Goal: Find specific page/section: Find specific page/section

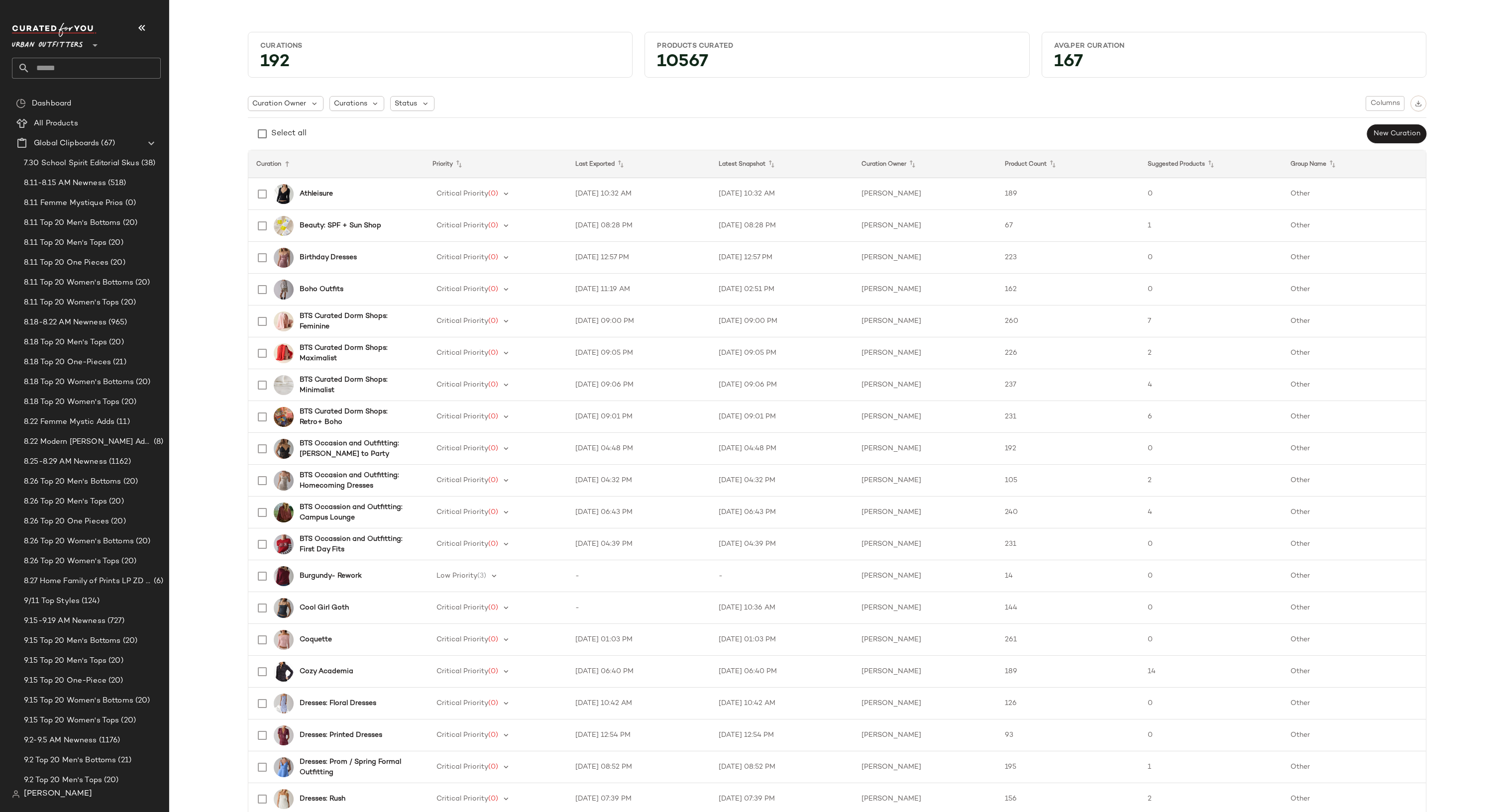
click at [132, 70] on input "text" at bounding box center [95, 68] width 131 height 21
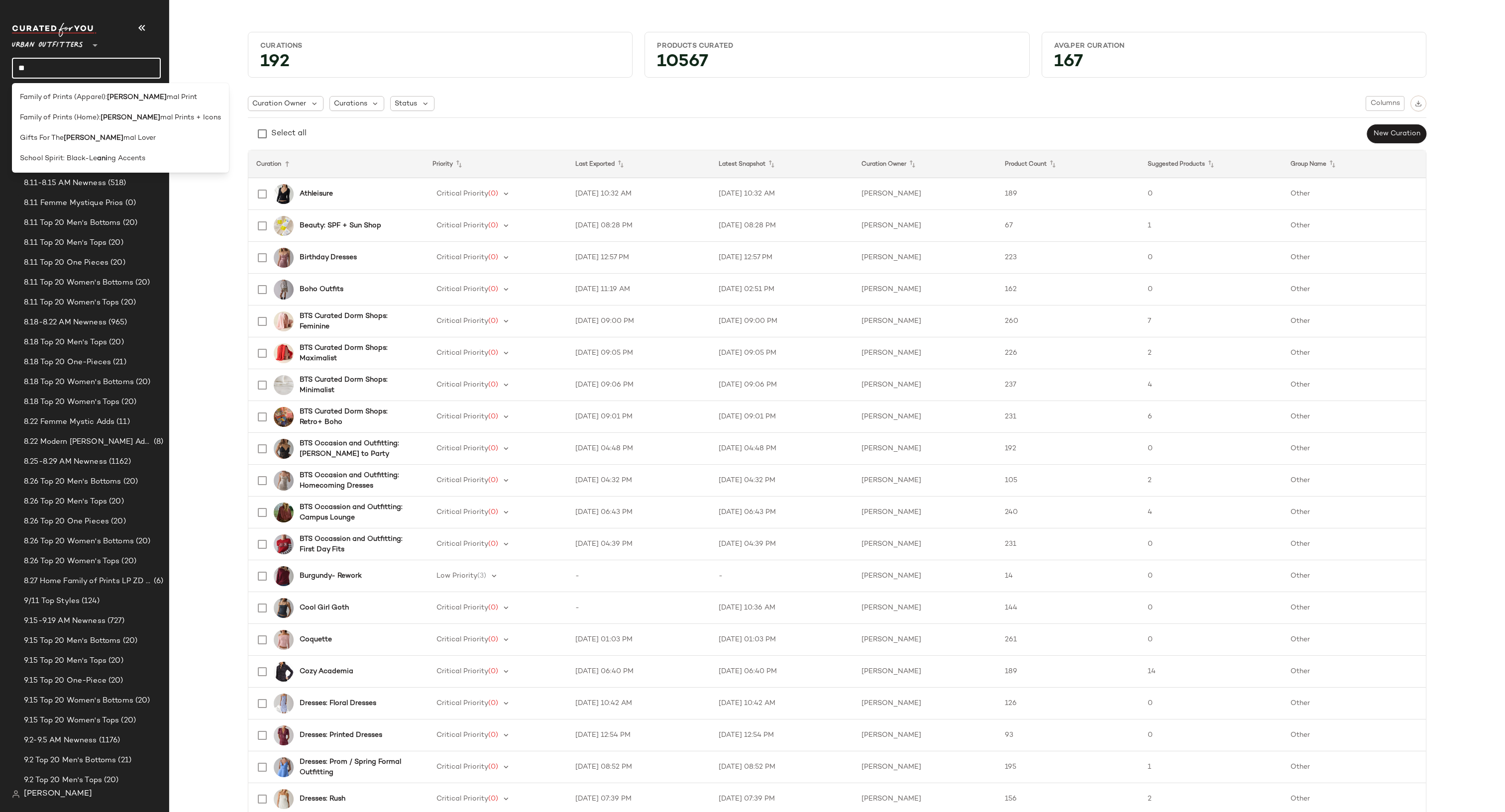
type input "*"
type input "****"
click at [103, 134] on span "al Lover" at bounding box center [94, 138] width 26 height 10
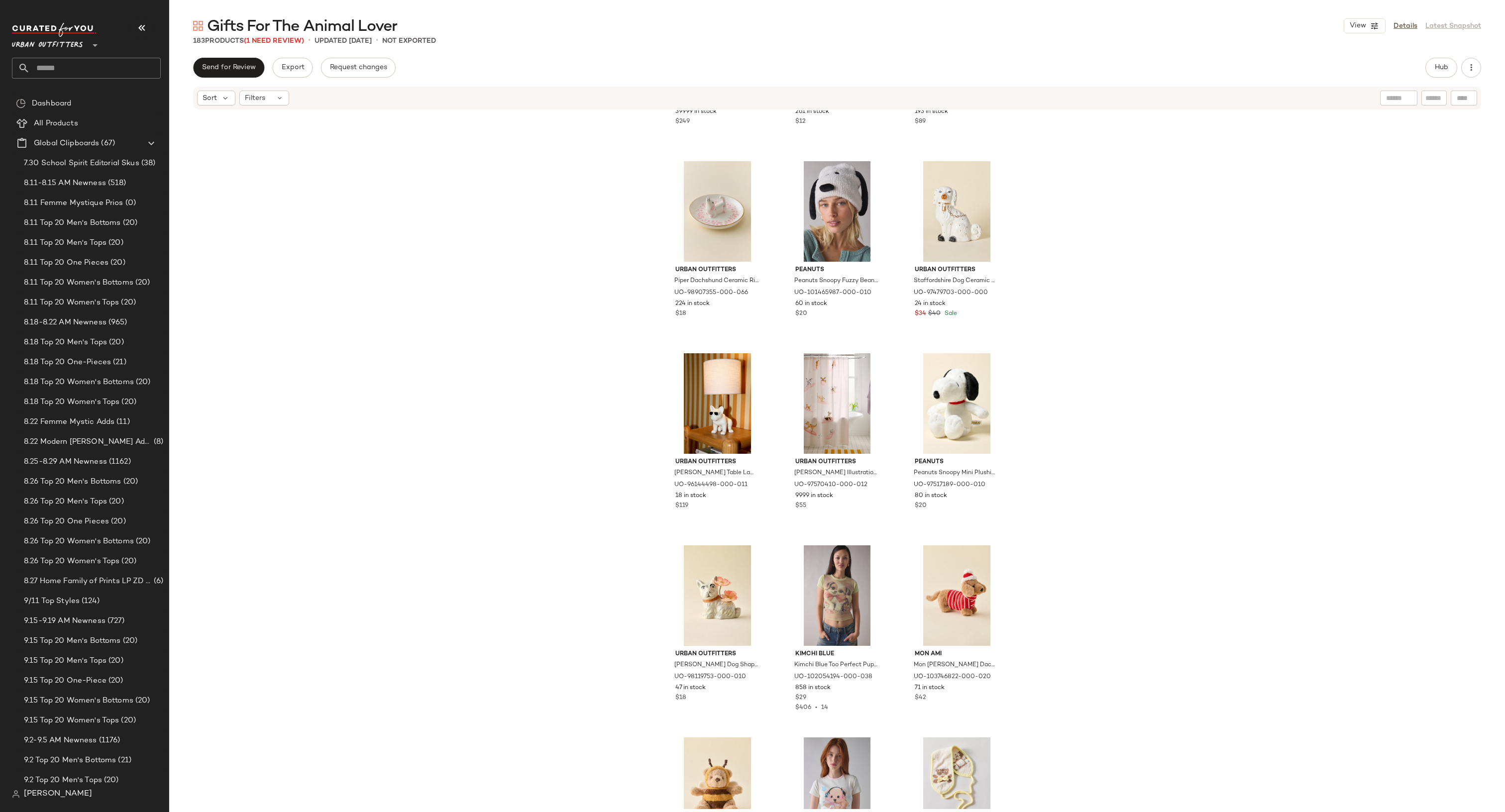
scroll to position [468, 0]
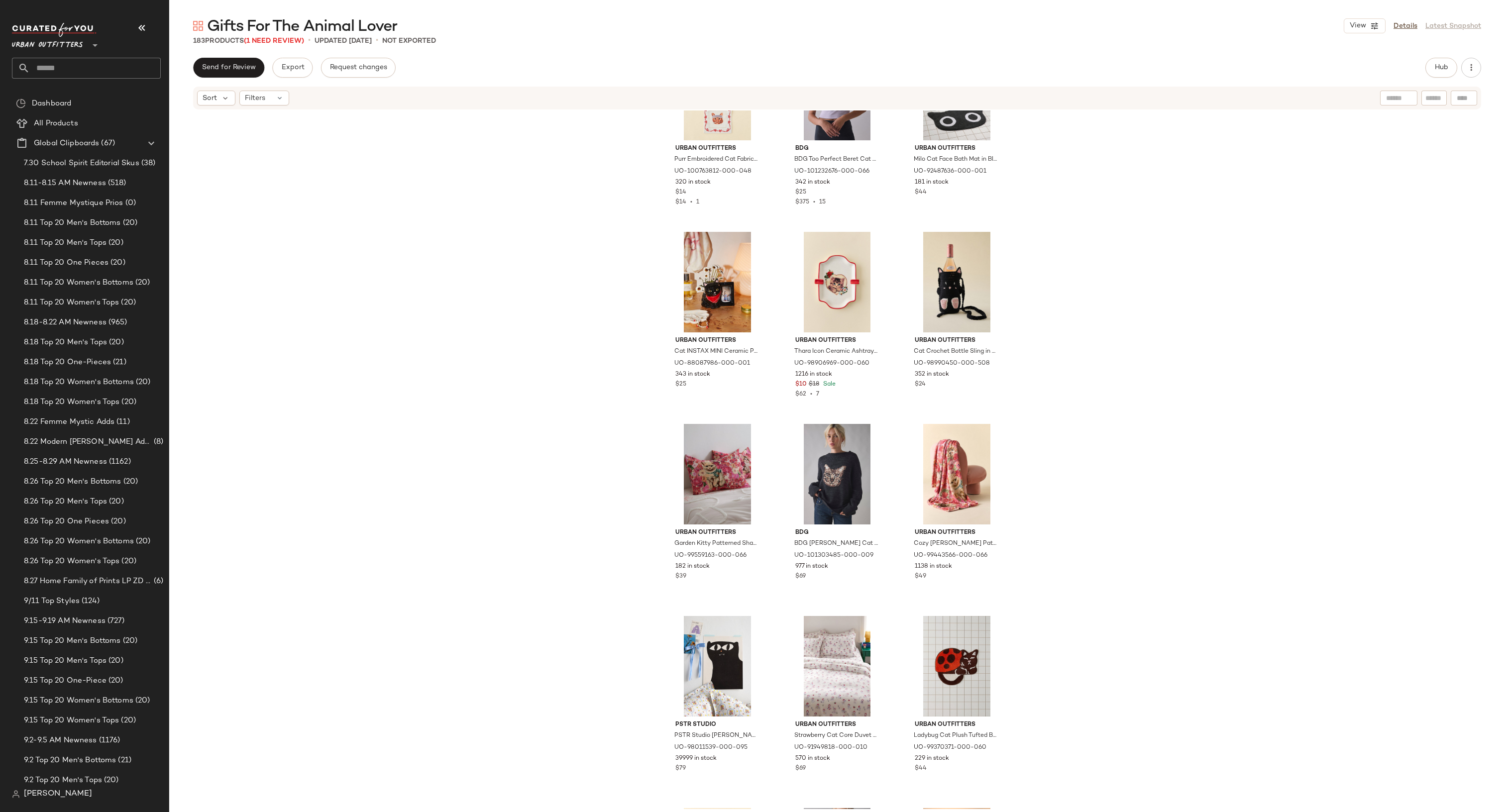
click at [1496, 158] on div "Urban Outfitters Purr Embroidered Cat Fabric Coaster Set in Purr Print at Urban…" at bounding box center [837, 460] width 1336 height 699
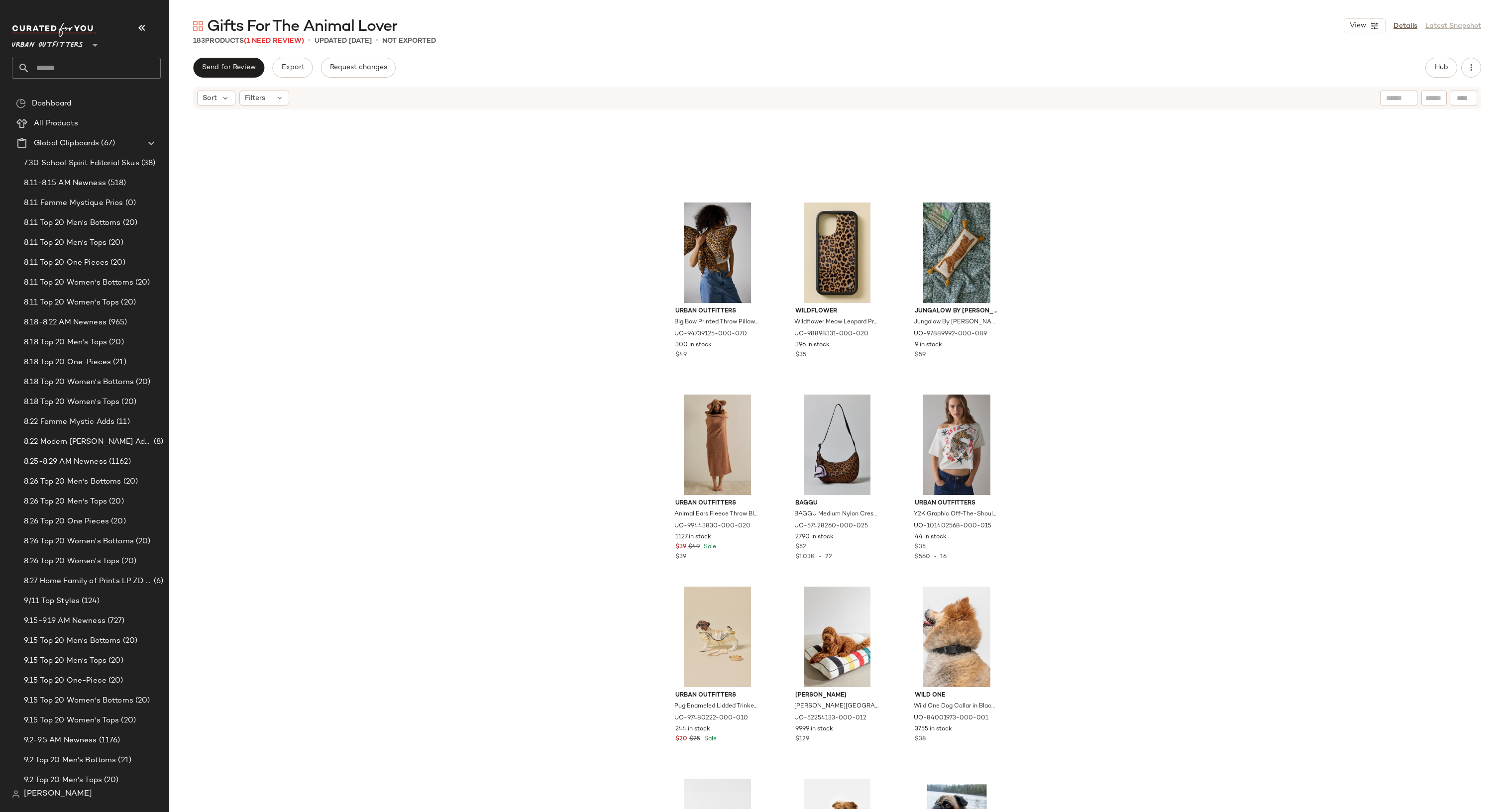
scroll to position [9910, 0]
